Goal: Transaction & Acquisition: Purchase product/service

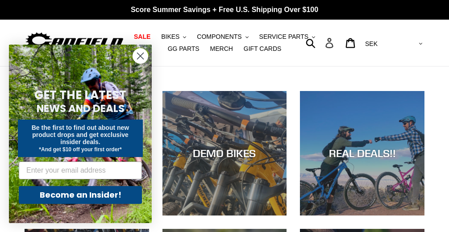
click at [334, 41] on icon at bounding box center [329, 43] width 10 height 10
click at [142, 54] on icon "Close dialog" at bounding box center [140, 56] width 6 height 6
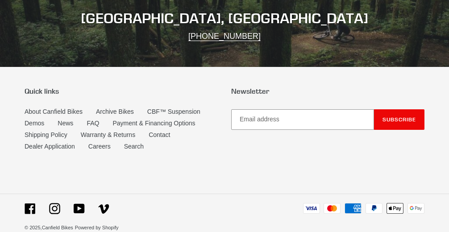
scroll to position [1446, 0]
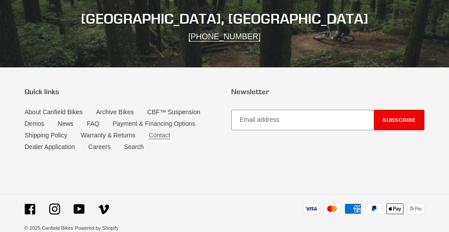
click at [161, 132] on link "Contact" at bounding box center [158, 136] width 21 height 8
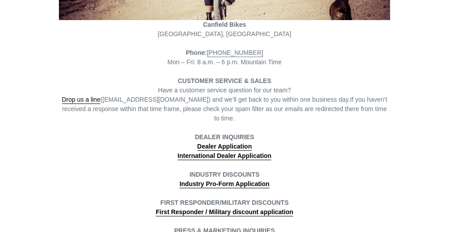
scroll to position [229, 0]
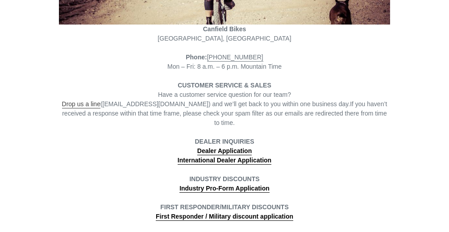
click at [68, 105] on link "Drop us a line" at bounding box center [81, 104] width 38 height 8
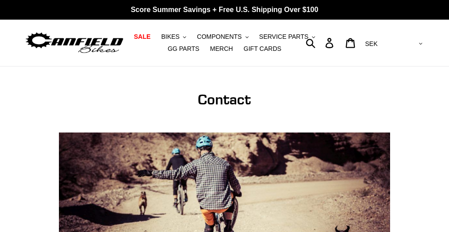
scroll to position [0, 0]
click at [247, 39] on icon ".cls-1{fill:#231f20}" at bounding box center [246, 37] width 3 height 3
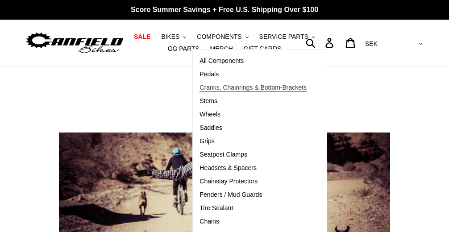
click at [232, 90] on span "Cranks, Chainrings & Bottom-Brackets" at bounding box center [252, 88] width 107 height 8
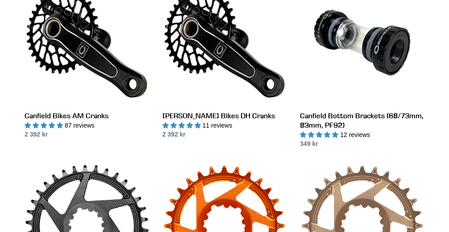
scroll to position [276, 0]
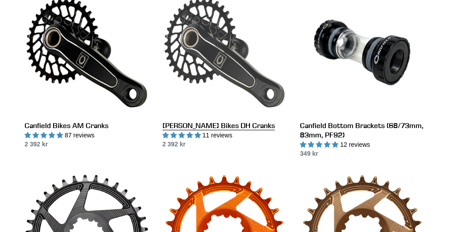
click at [212, 51] on link "[PERSON_NAME] Bikes DH Cranks" at bounding box center [224, 69] width 124 height 159
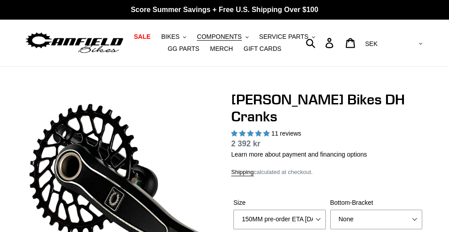
select select "highest-rating"
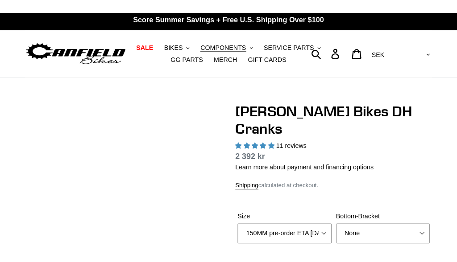
scroll to position [3, 0]
